Goal: Task Accomplishment & Management: Use online tool/utility

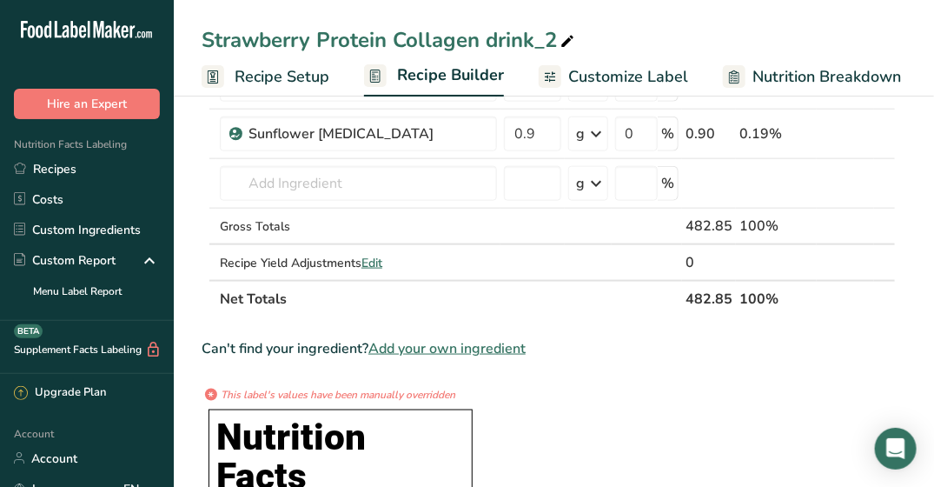
scroll to position [523, 0]
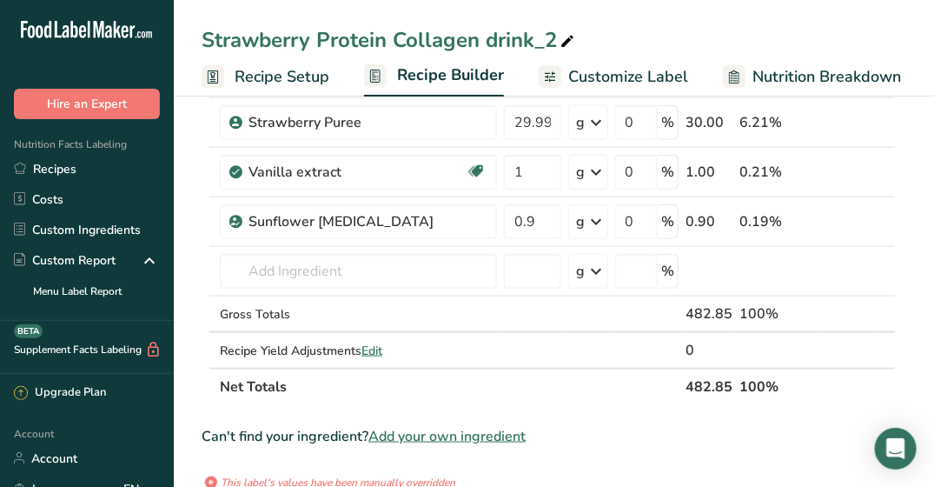
click at [417, 426] on span "Add your own ingredient" at bounding box center [446, 436] width 157 height 21
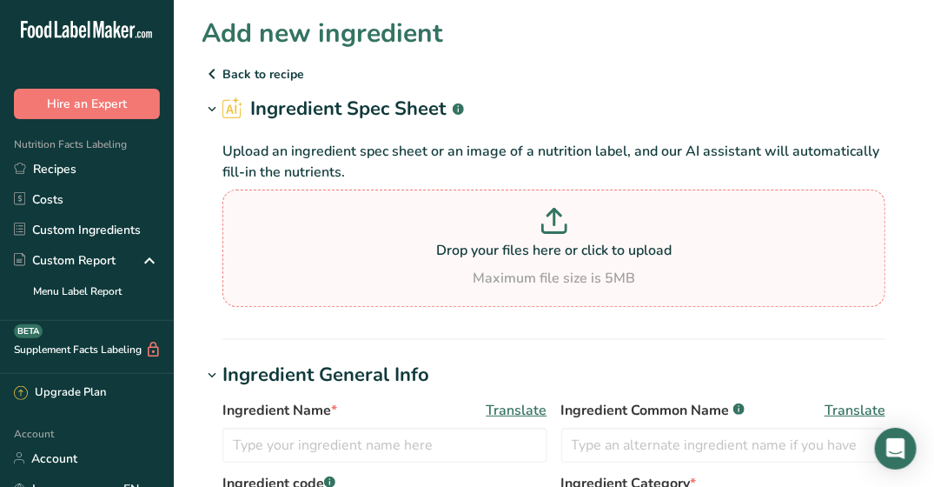
click at [558, 229] on icon at bounding box center [554, 221] width 26 height 26
click at [558, 229] on input "Drop your files here or click to upload Maximum file size is 5MB" at bounding box center [553, 247] width 663 height 117
type input "C:\fakepath\OP+HiLo++05-13-2025.pdf"
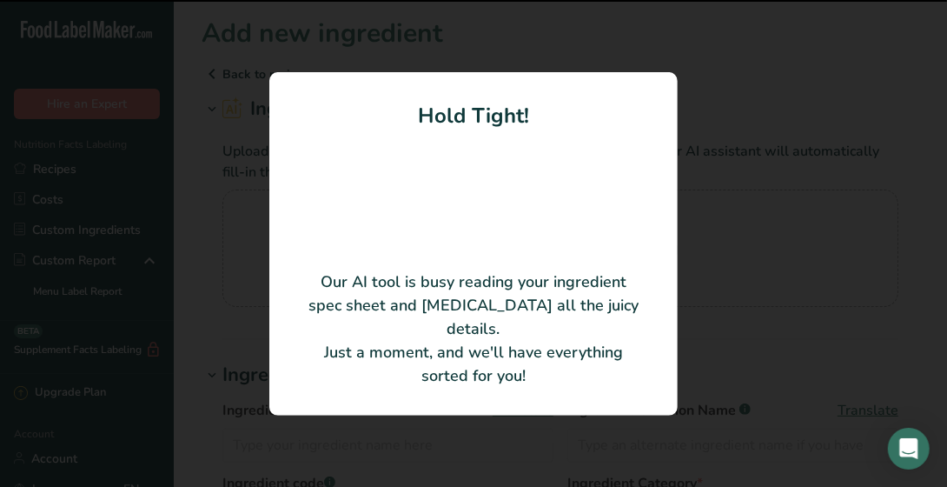
type input "Organic PURIS® Pea HiLo/ Organic Non-GMO Pea Protein"
type input "OPHiLo"
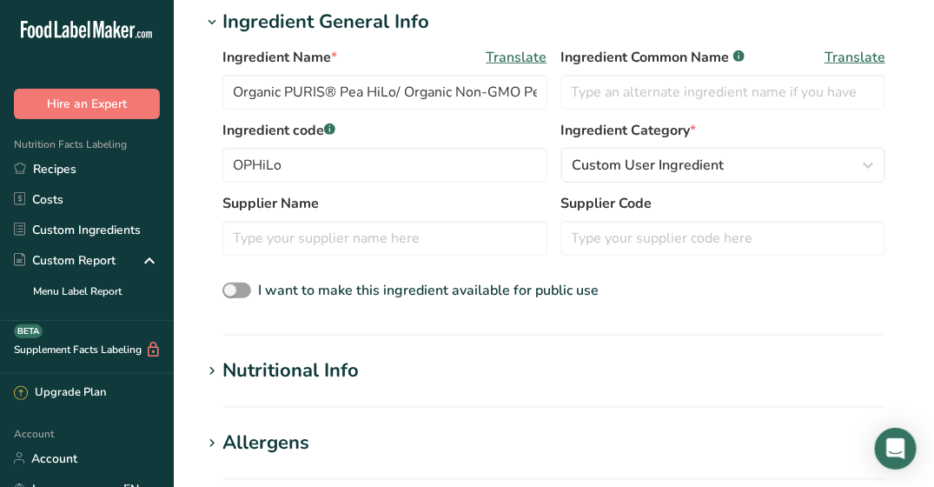
scroll to position [261, 0]
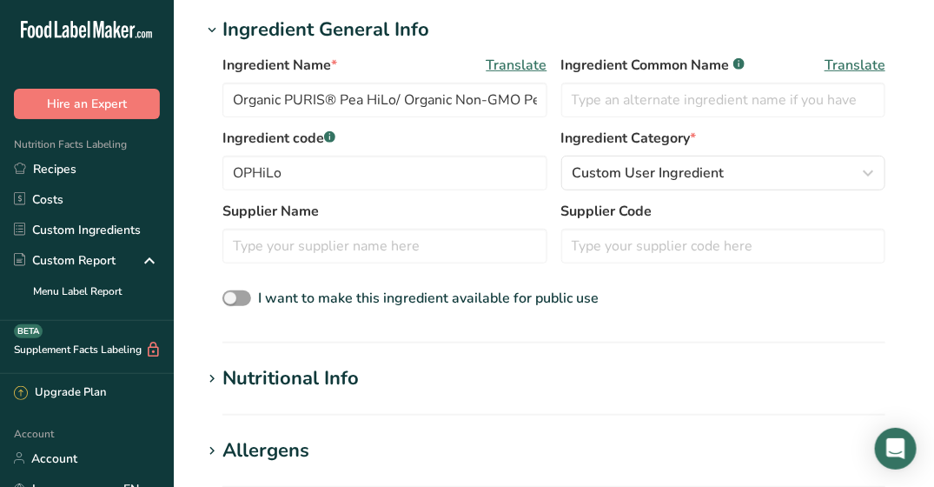
click at [287, 379] on div "Nutritional Info" at bounding box center [290, 378] width 136 height 29
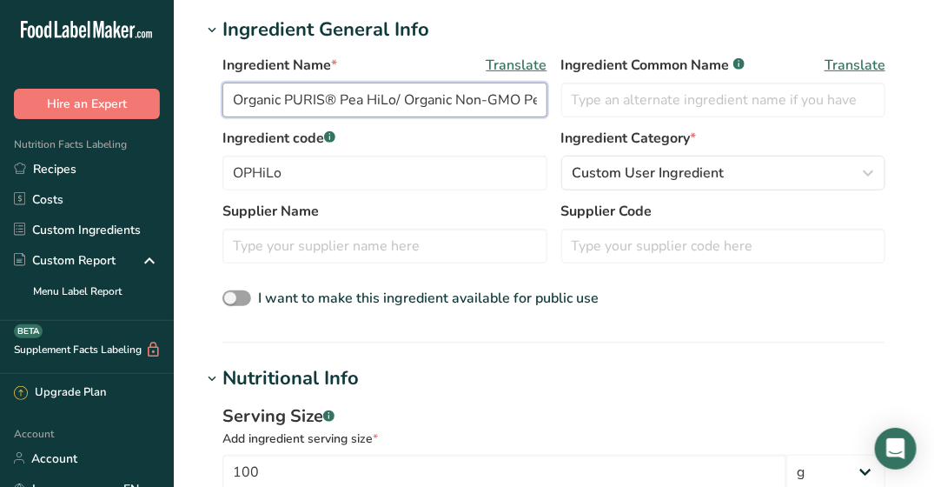
scroll to position [0, 57]
drag, startPoint x: 401, startPoint y: 95, endPoint x: 575, endPoint y: 101, distance: 174.8
click at [575, 101] on div "Ingredient Name * Translate Organic PURIS® Pea HiLo/ Organic Non-GMO Pea Protei…" at bounding box center [553, 91] width 663 height 73
type input "Organic PURIS® Pea HiLo"
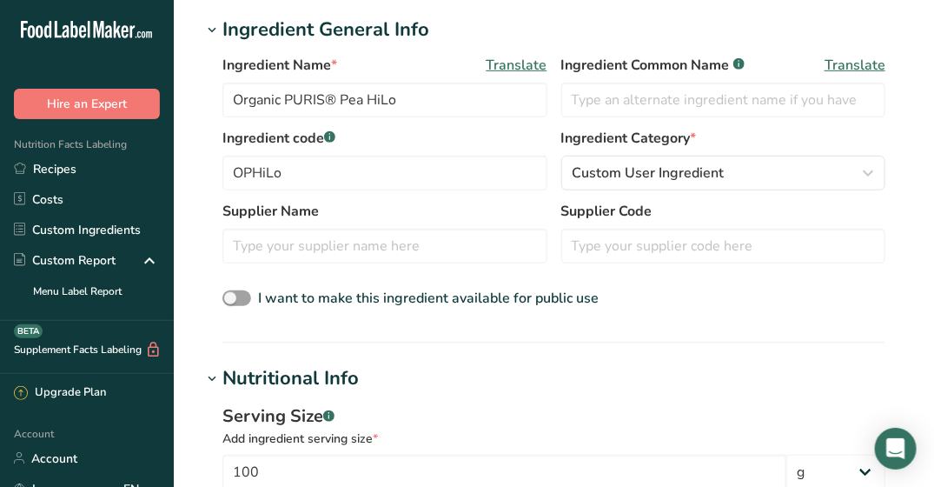
click at [439, 141] on label "Ingredient code .a-a{fill:#347362;}.b-a{fill:#fff;}" at bounding box center [384, 138] width 325 height 21
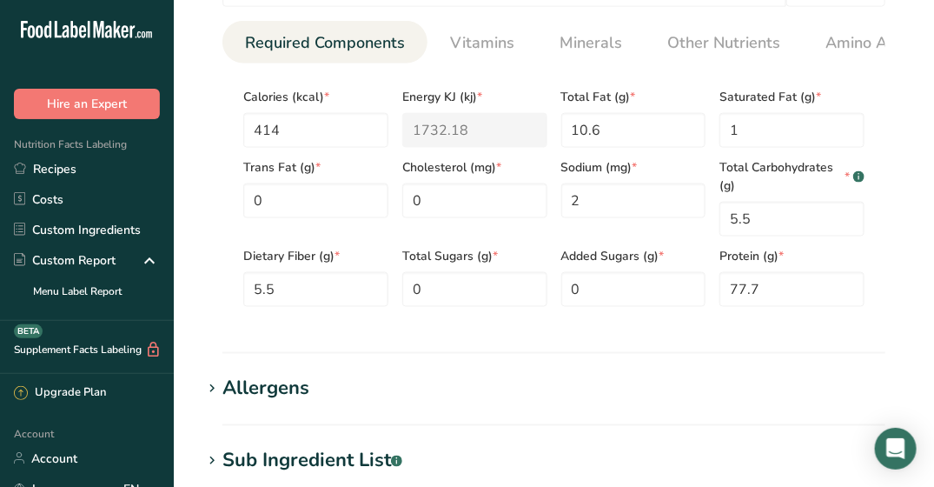
scroll to position [695, 0]
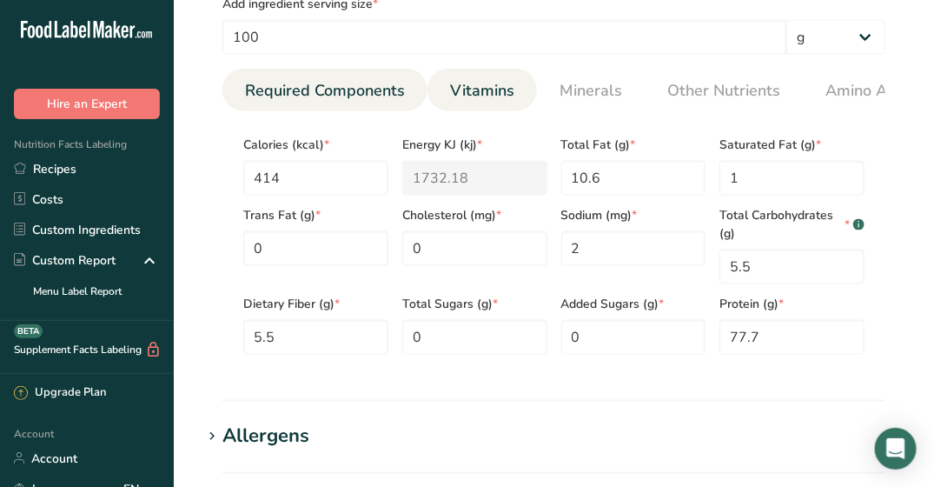
click at [470, 97] on span "Vitamins" at bounding box center [482, 90] width 64 height 23
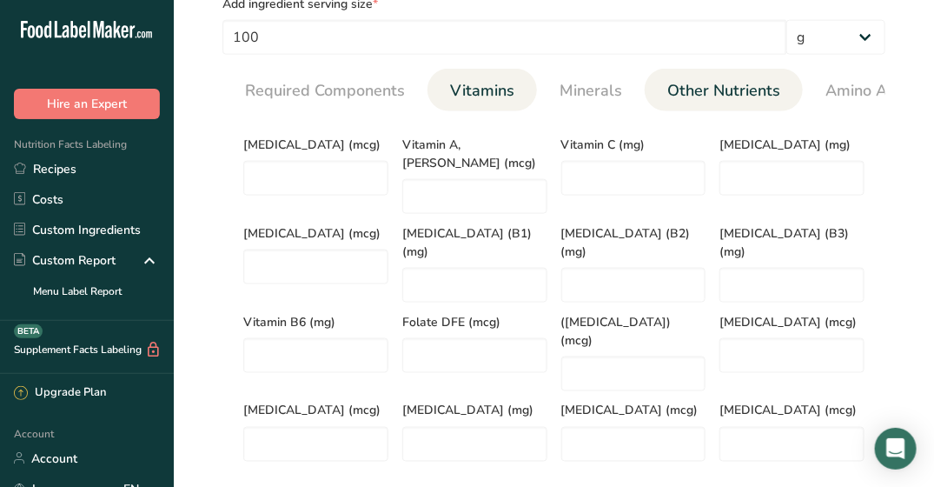
click at [723, 103] on link "Other Nutrients" at bounding box center [723, 91] width 127 height 44
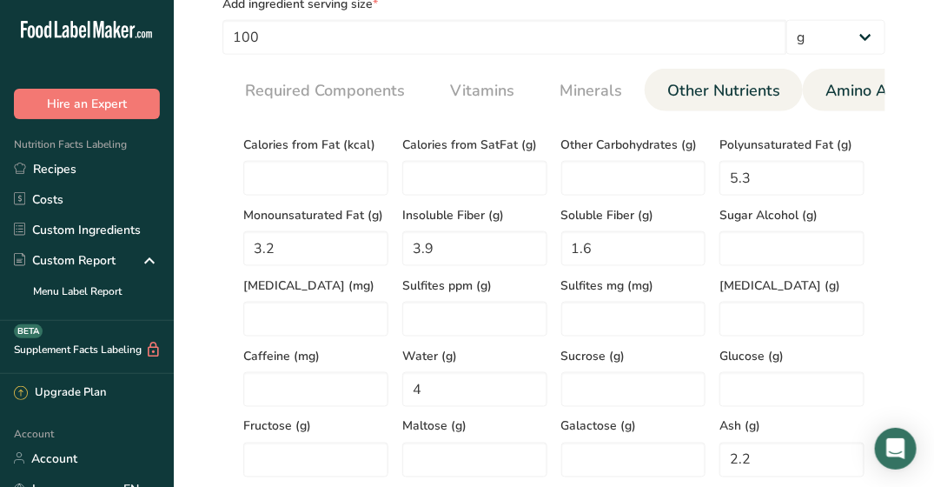
click at [832, 82] on span "Amino Acid Profile" at bounding box center [892, 90] width 134 height 23
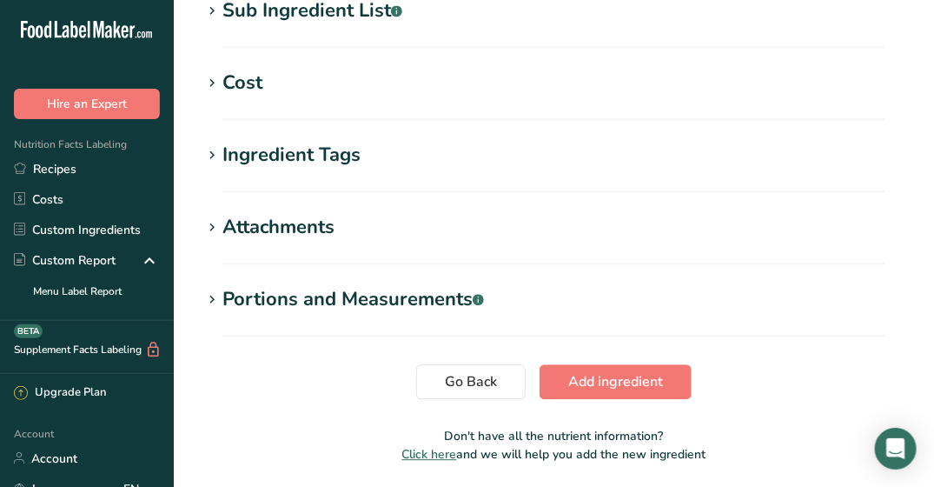
scroll to position [1378, 0]
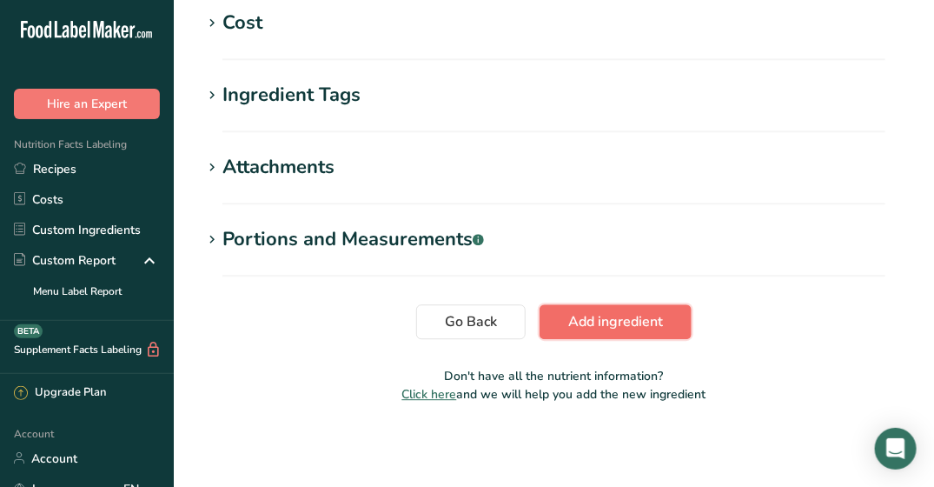
click at [610, 332] on button "Add ingredient" at bounding box center [616, 321] width 152 height 35
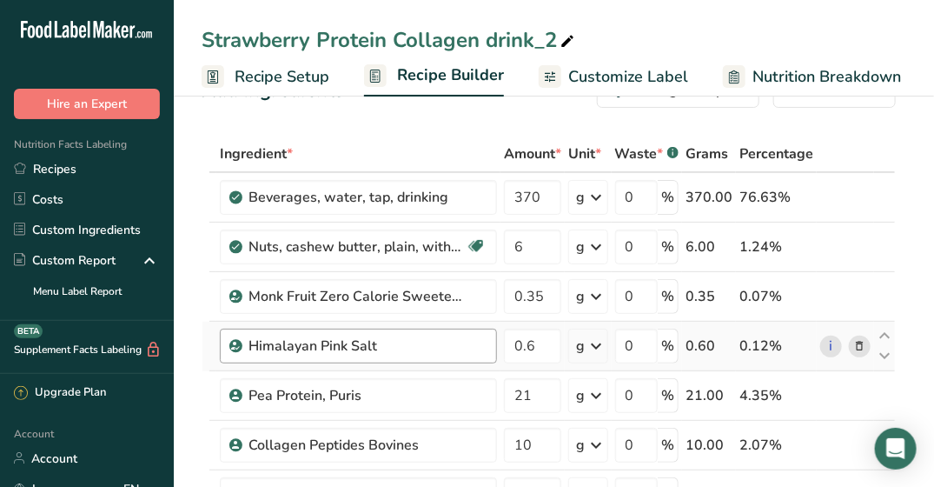
scroll to position [87, 0]
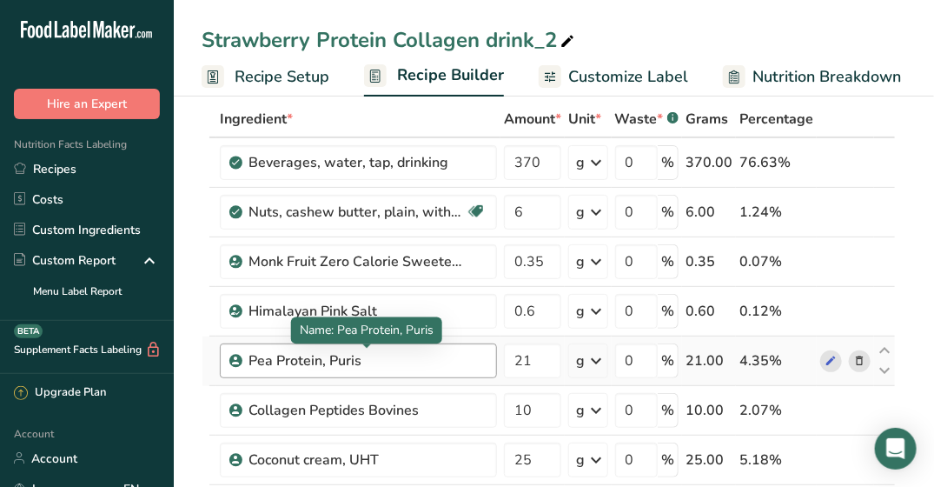
click at [376, 358] on div "Pea Protein, Puris" at bounding box center [357, 360] width 217 height 21
click at [373, 355] on div "Pea Protein, Puris" at bounding box center [357, 360] width 217 height 21
click at [359, 356] on div "Pea Protein, Puris" at bounding box center [357, 360] width 217 height 21
click at [857, 353] on icon at bounding box center [859, 361] width 12 height 18
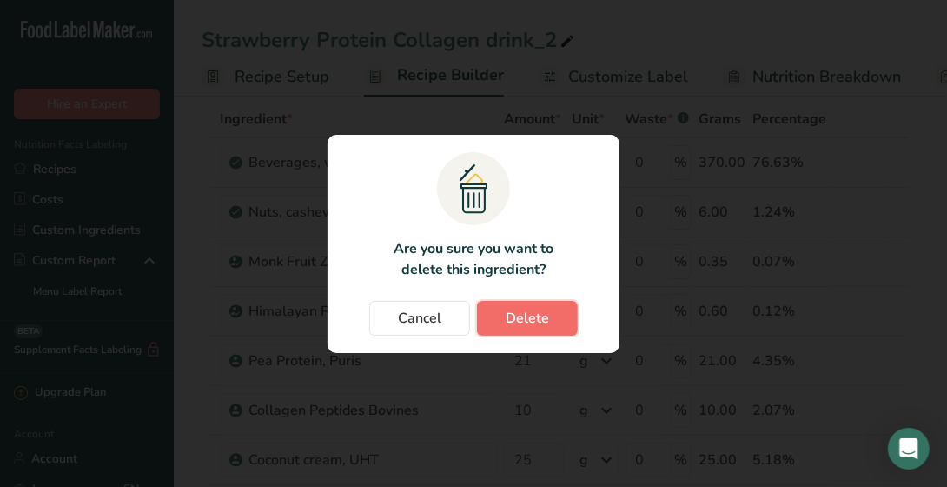
click at [549, 323] on button "Delete" at bounding box center [527, 318] width 101 height 35
type input "10"
type input "25"
type input "18"
type input "29.999998"
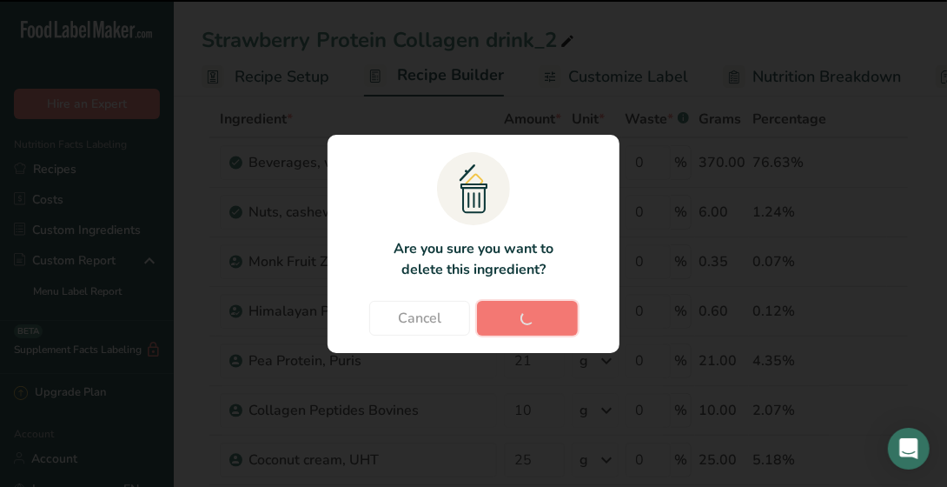
type input "1"
type input "0.9"
type input "0"
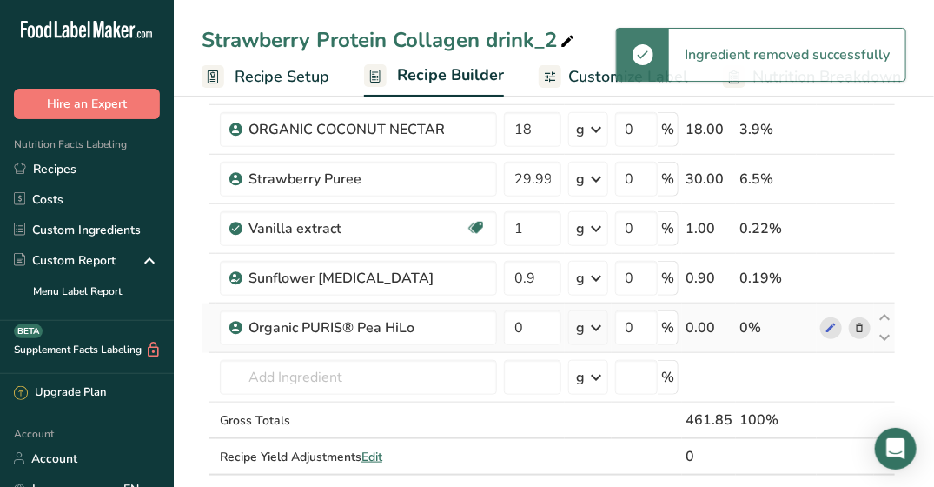
scroll to position [521, 0]
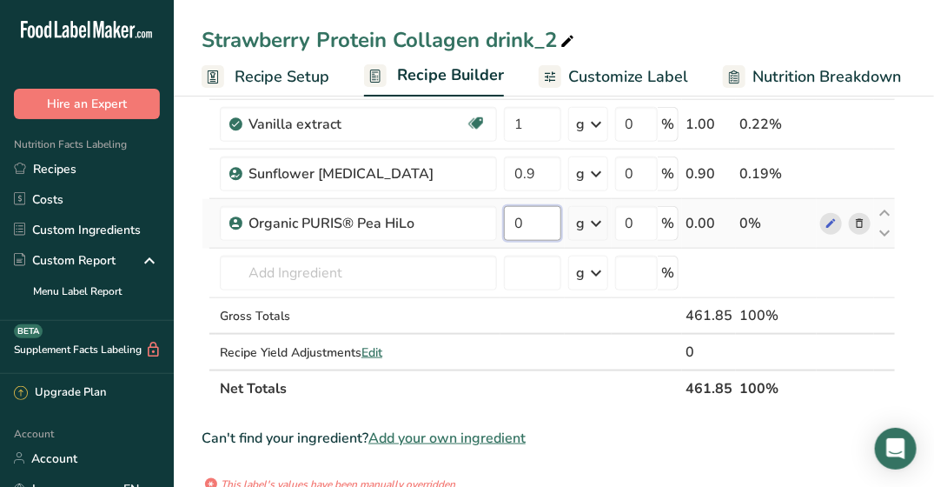
drag, startPoint x: 539, startPoint y: 215, endPoint x: 508, endPoint y: 219, distance: 30.6
click at [508, 219] on input "0" at bounding box center [532, 223] width 57 height 35
type input "21"
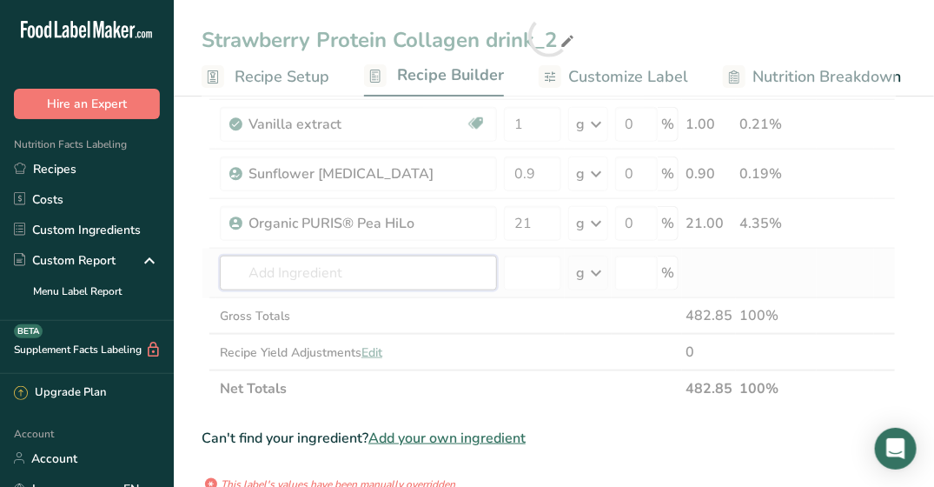
click at [458, 274] on div "Ingredient * Amount * Unit * Waste * .a-a{fill:#347362;}.b-a{fill:#fff;} Grams …" at bounding box center [549, 36] width 694 height 740
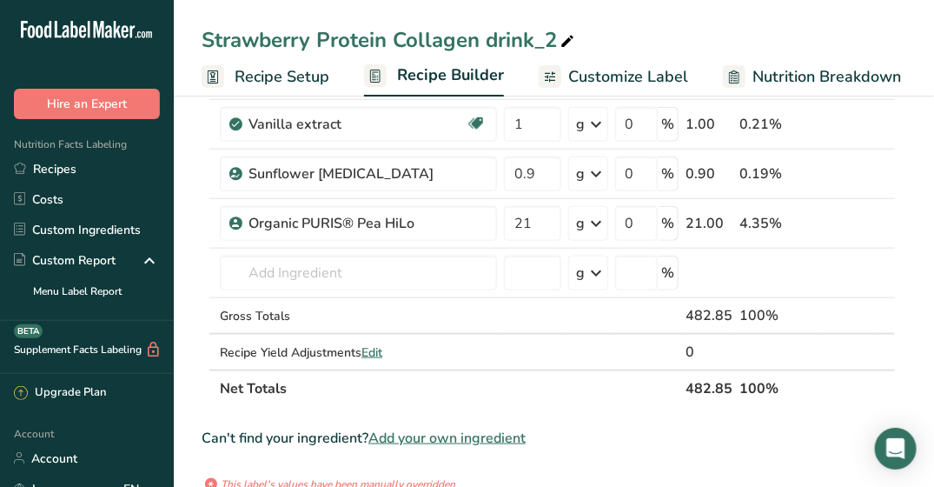
click at [435, 428] on span "Add your own ingredient" at bounding box center [446, 438] width 157 height 21
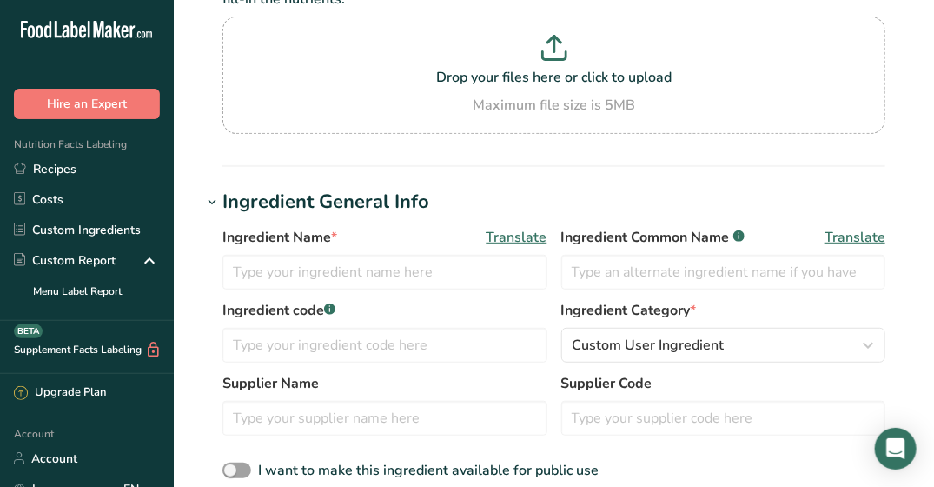
scroll to position [174, 0]
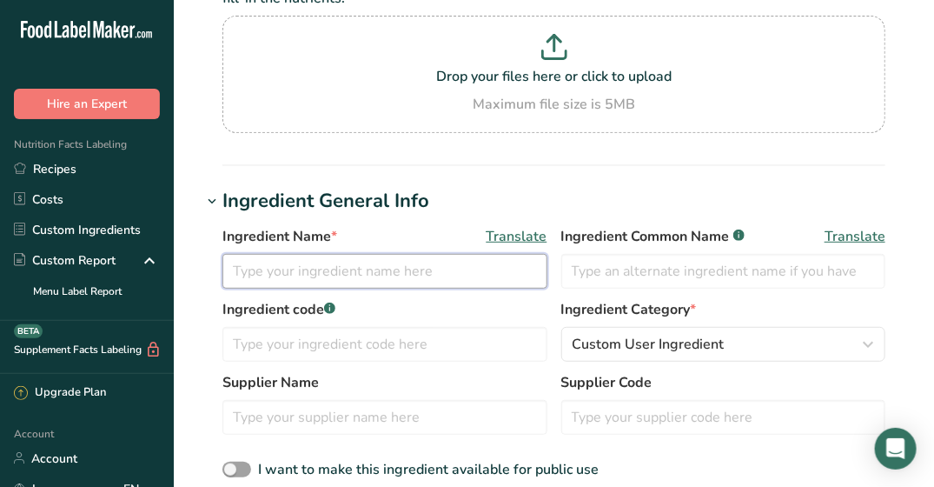
click at [309, 270] on input "text" at bounding box center [384, 271] width 325 height 35
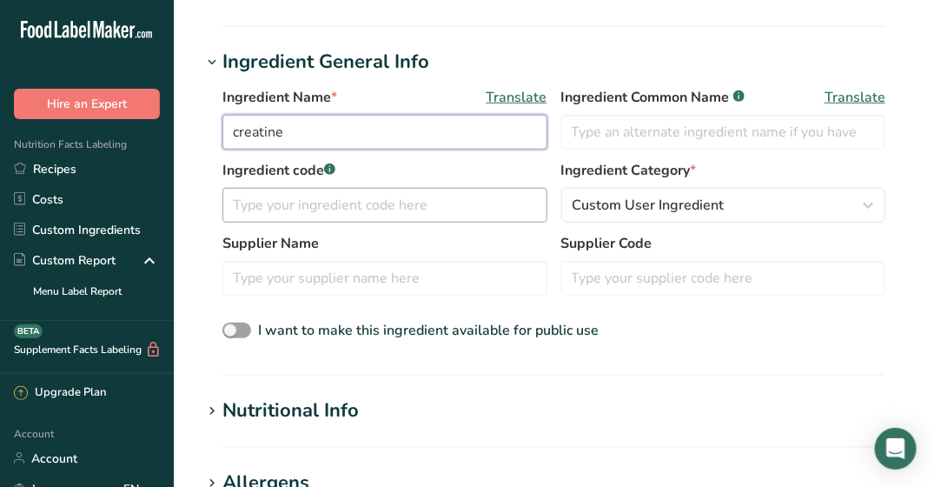
scroll to position [348, 0]
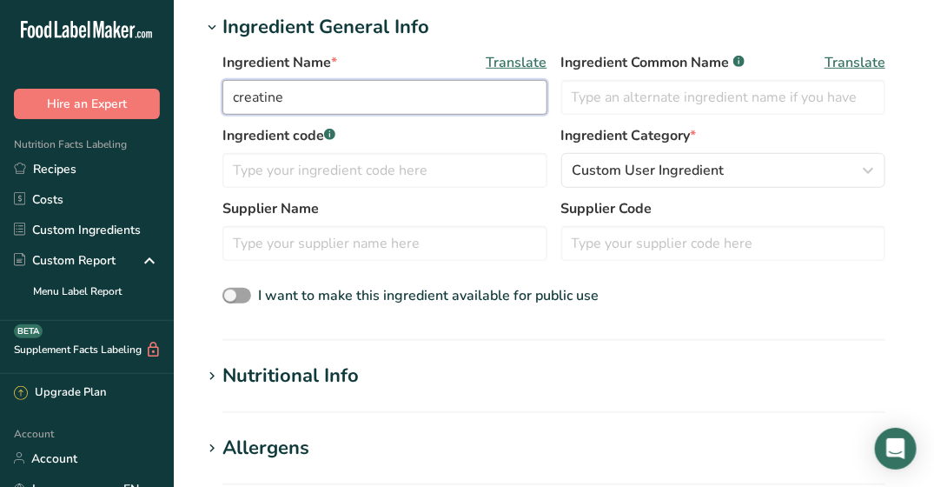
type input "creatine"
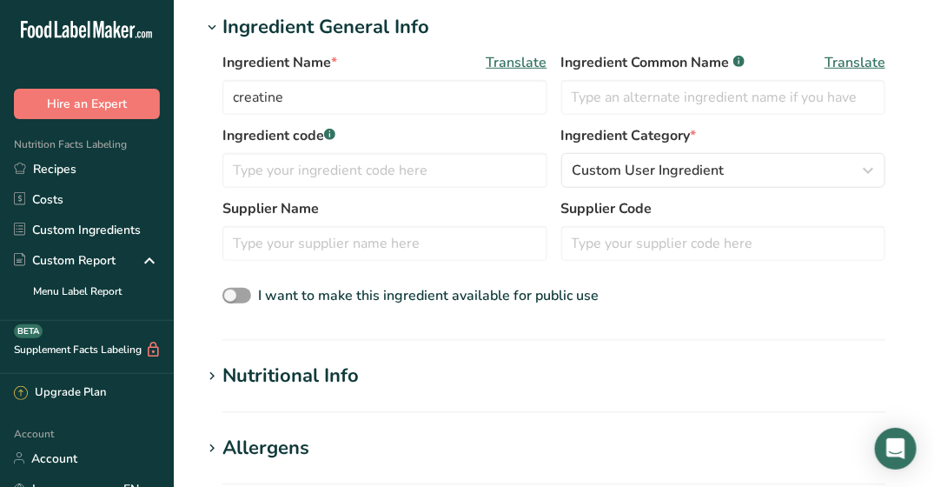
click at [265, 368] on div "Nutritional Info" at bounding box center [290, 375] width 136 height 29
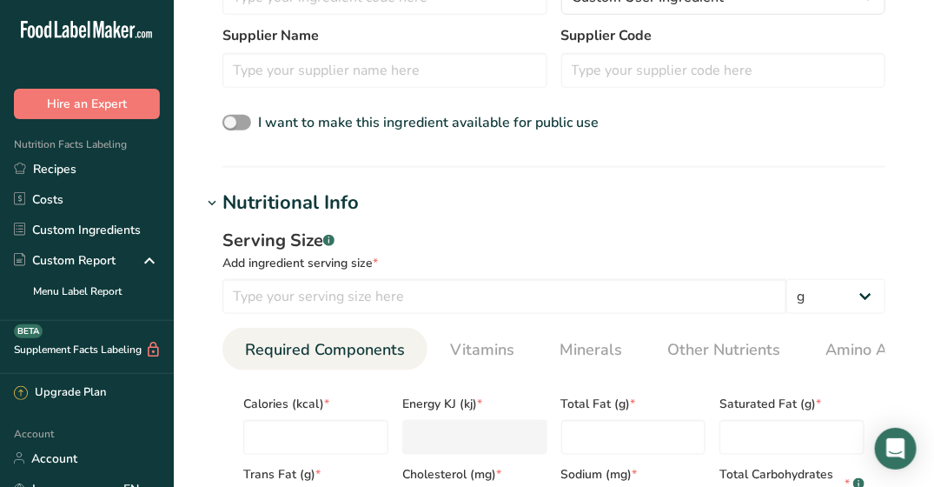
scroll to position [521, 0]
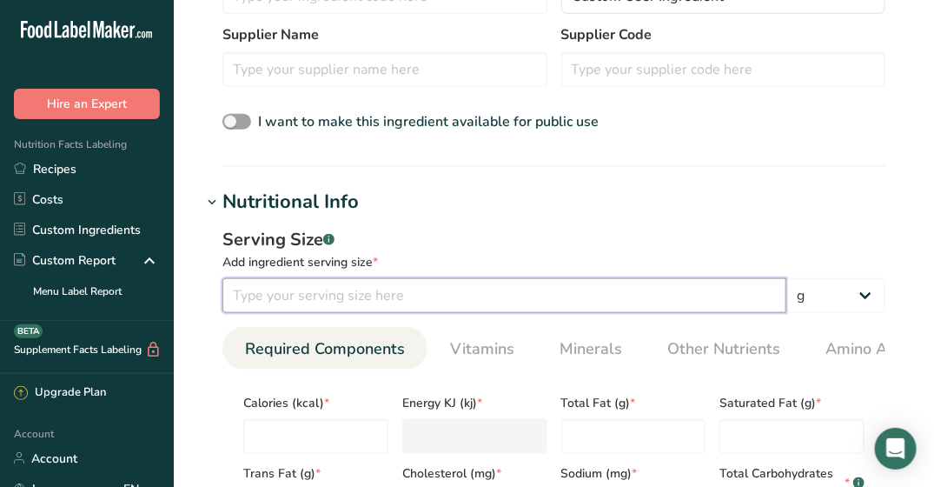
click at [302, 295] on input "number" at bounding box center [504, 295] width 564 height 35
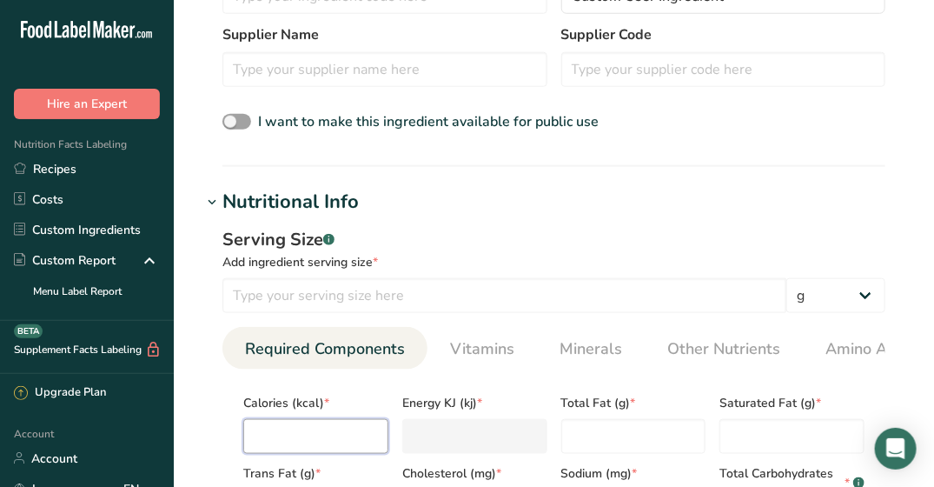
click at [351, 432] on input "number" at bounding box center [315, 436] width 145 height 35
type input "0"
type KJ "0"
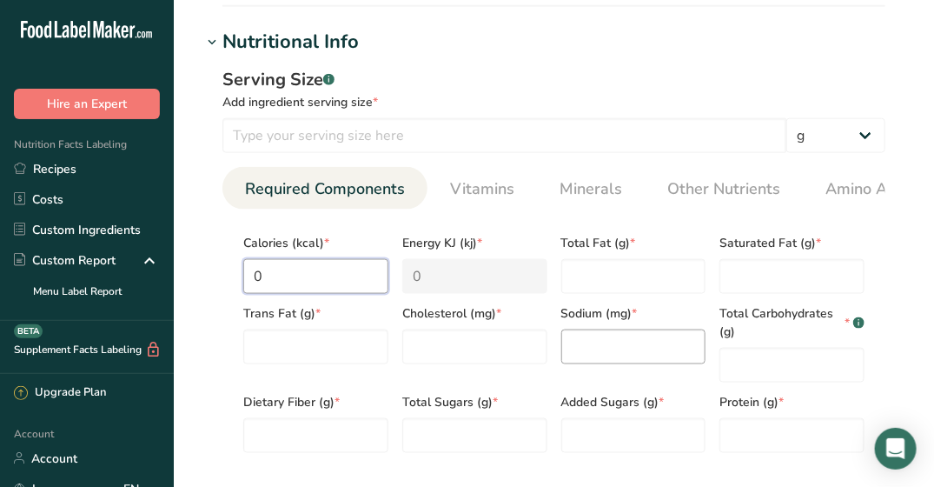
scroll to position [695, 0]
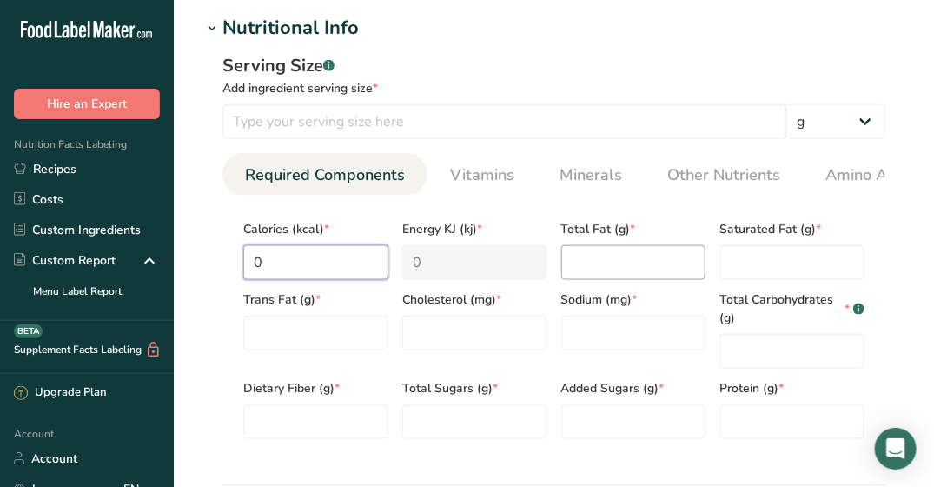
type input "0"
click at [594, 253] on Fat "number" at bounding box center [633, 262] width 145 height 35
type Fat "0"
click at [612, 342] on input "number" at bounding box center [633, 332] width 145 height 35
click at [383, 344] on Fat "number" at bounding box center [315, 332] width 145 height 35
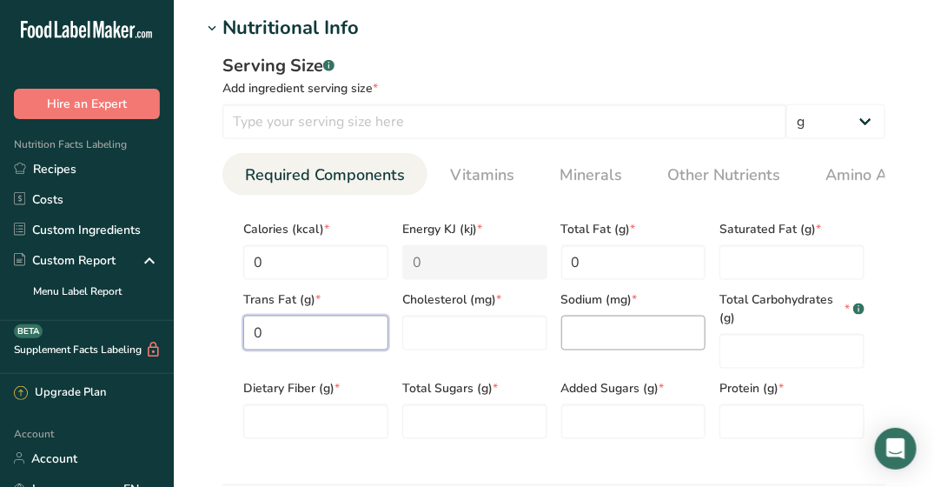
type Fat "0"
click at [584, 342] on input "number" at bounding box center [633, 332] width 145 height 35
click at [534, 341] on input "number" at bounding box center [474, 332] width 145 height 35
type input "0"
click at [567, 334] on input "number" at bounding box center [633, 332] width 145 height 35
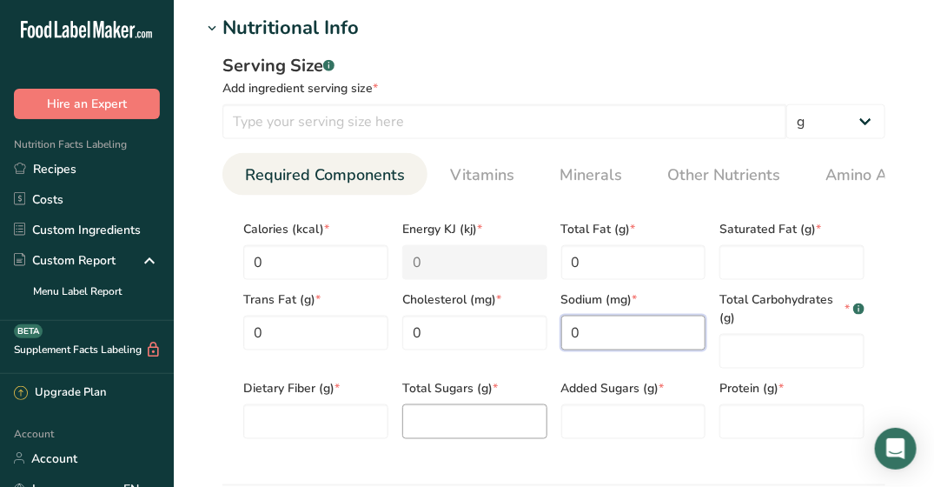
type input "0"
click at [455, 441] on section "Calories (kcal) * 0 Energy KJ (kj) * 0 Total Fat (g) * 0 Saturated Fat (g) * Tr…" at bounding box center [553, 324] width 663 height 257
click at [335, 429] on Fiber "number" at bounding box center [315, 421] width 145 height 35
type Fiber "0"
click at [438, 431] on Sugars "number" at bounding box center [474, 421] width 145 height 35
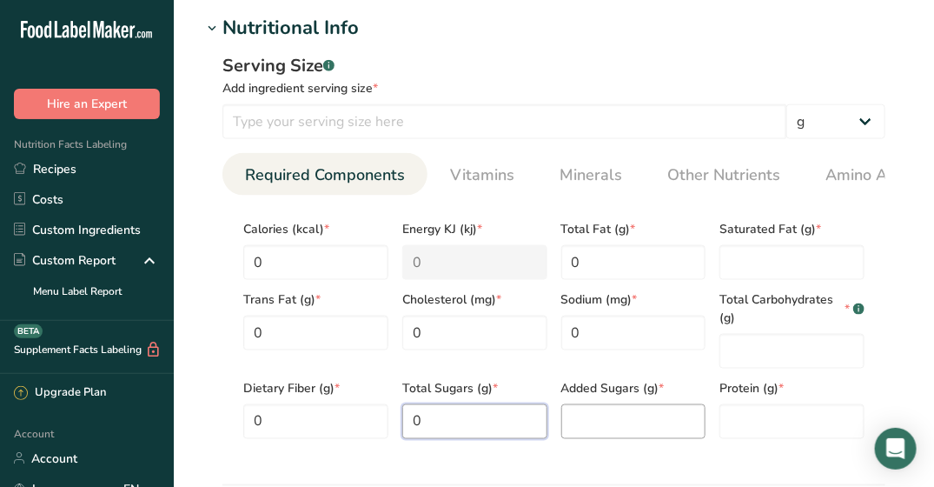
type Sugars "0"
click at [602, 416] on Sugars "number" at bounding box center [633, 421] width 145 height 35
type Sugars "0"
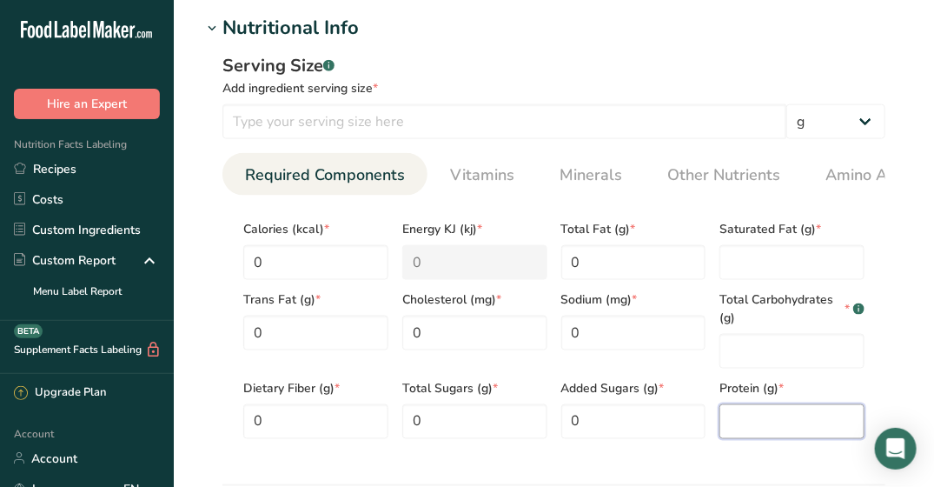
click at [767, 420] on input "number" at bounding box center [791, 421] width 145 height 35
type input "0"
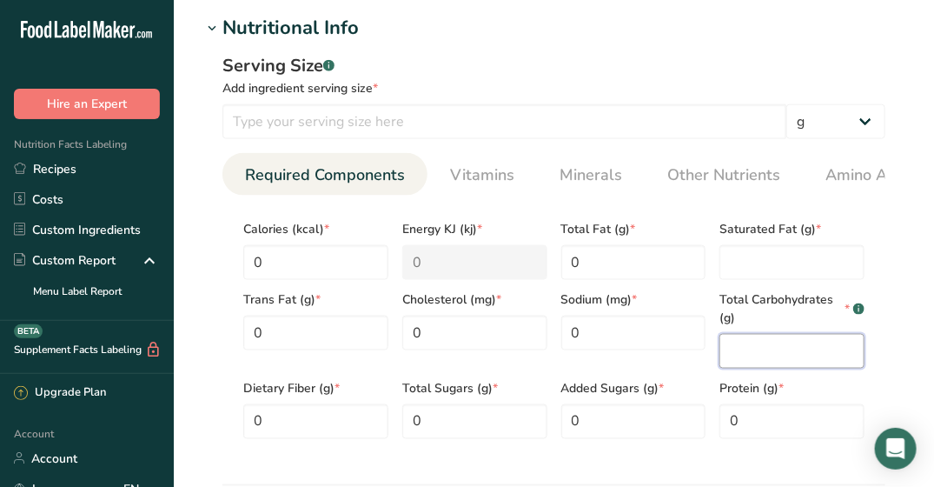
click at [767, 352] on Carbohydrates "number" at bounding box center [791, 351] width 145 height 35
type Carbohydrates "0"
click at [761, 262] on Fat "number" at bounding box center [791, 262] width 145 height 35
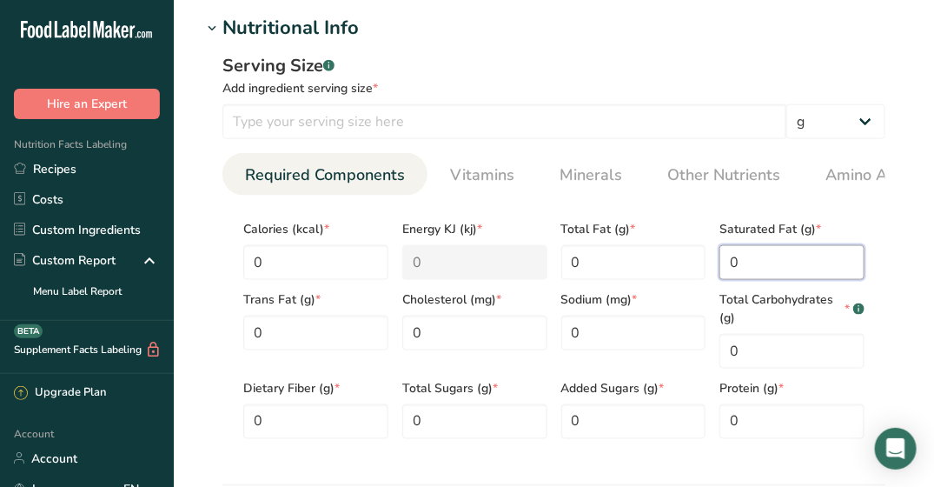
type Fat "0"
click at [886, 221] on div "Serving Size .a-a{fill:#347362;}.b-a{fill:#fff;} Add ingredient serving size * …" at bounding box center [554, 253] width 705 height 421
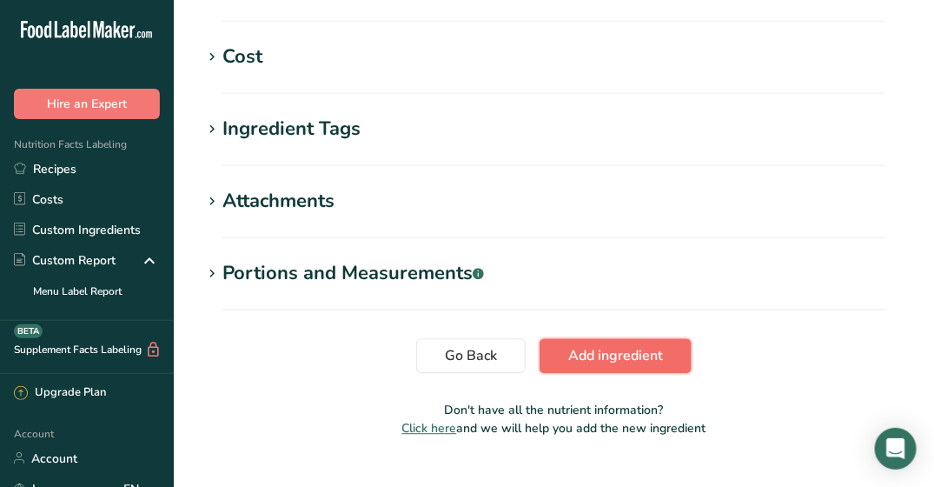
click at [641, 357] on span "Add ingredient" at bounding box center [615, 355] width 95 height 21
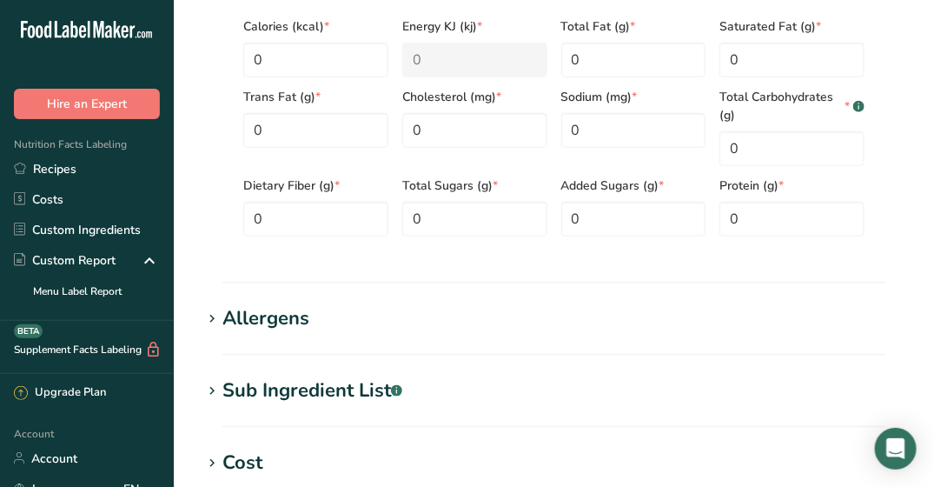
scroll to position [273, 0]
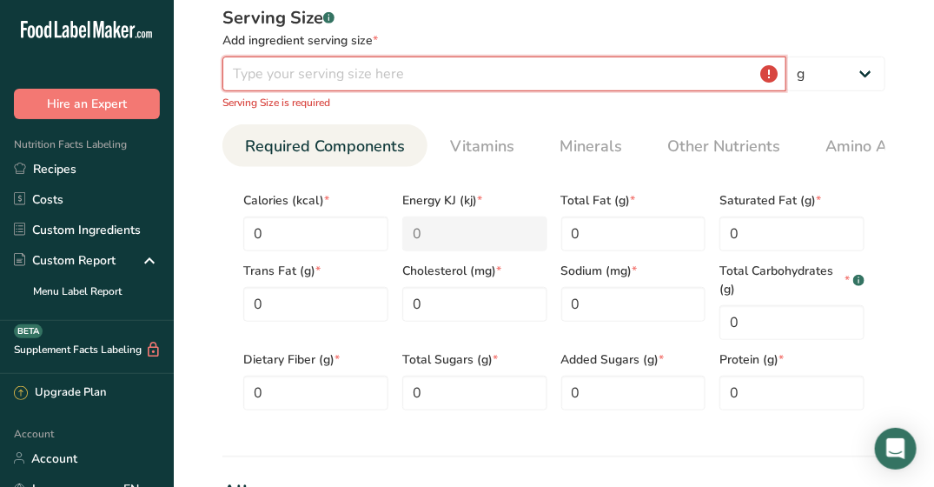
click at [583, 67] on input "number" at bounding box center [504, 73] width 564 height 35
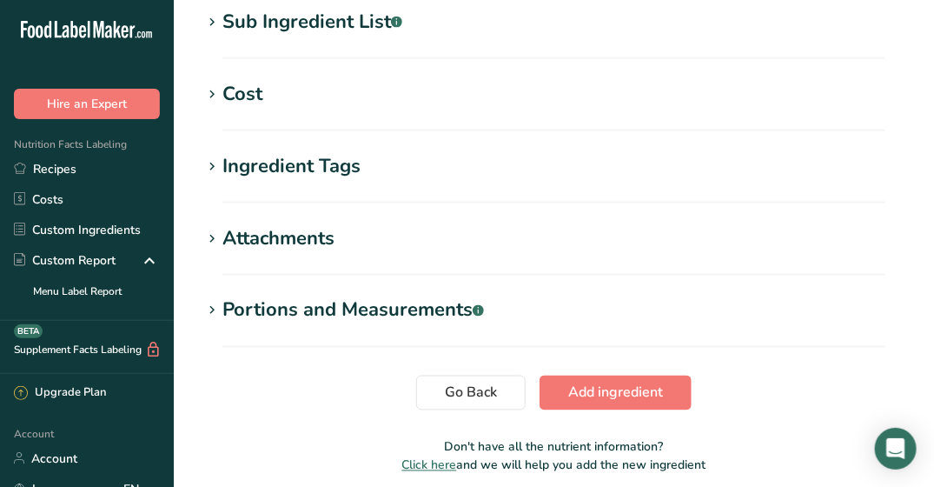
scroll to position [871, 0]
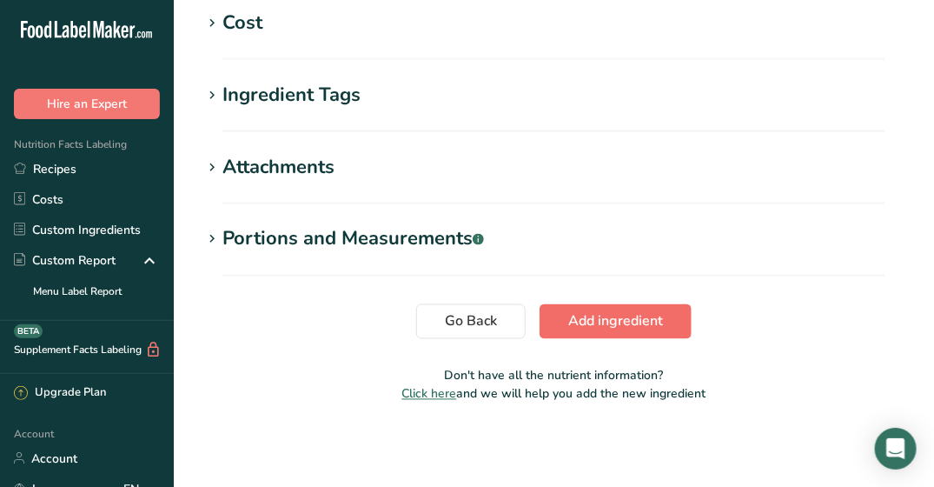
type input "99.9999"
click at [577, 323] on span "Add ingredient" at bounding box center [615, 321] width 95 height 21
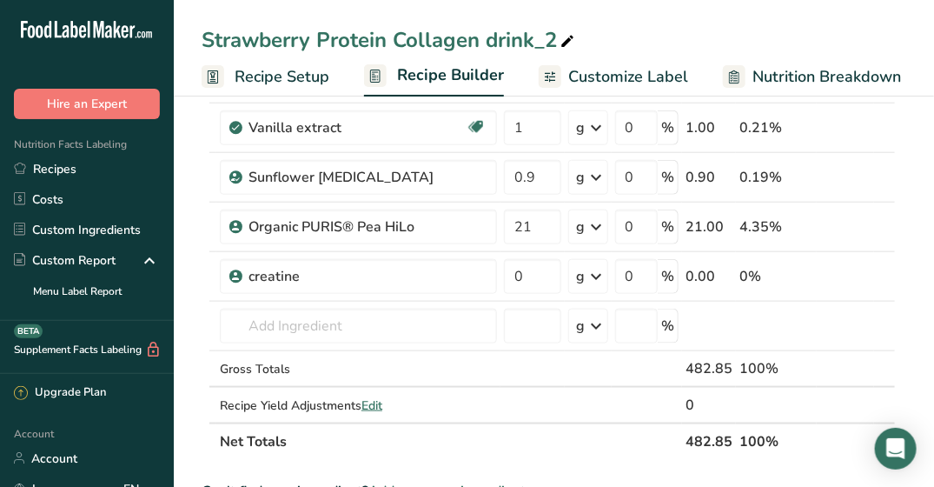
scroll to position [521, 0]
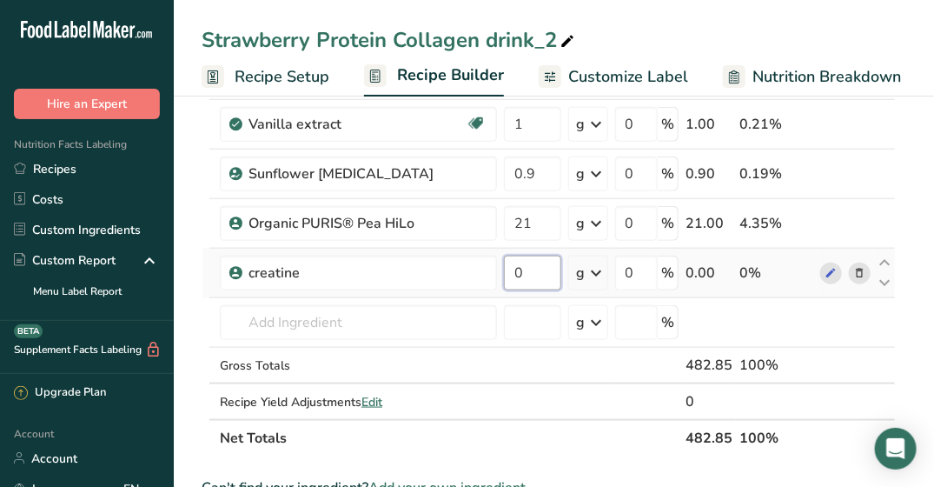
click at [514, 268] on input "0" at bounding box center [532, 272] width 57 height 35
type input "1.2"
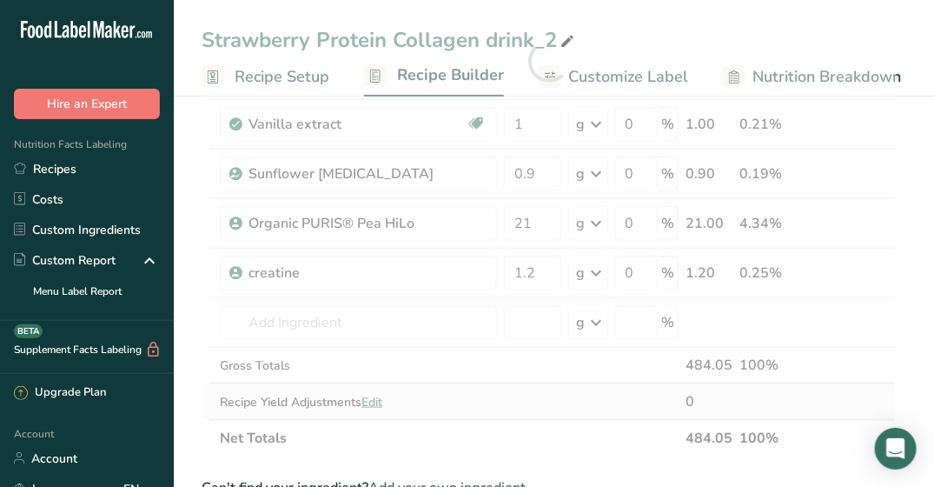
click at [434, 379] on div "Ingredient * Amount * Unit * Waste * .a-a{fill:#347362;}.b-a{fill:#fff;} Grams …" at bounding box center [549, 61] width 694 height 790
